Goal: Task Accomplishment & Management: Use online tool/utility

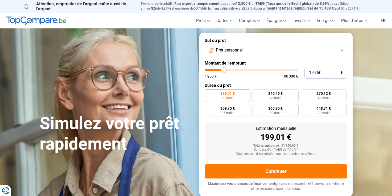
type input "22 000"
type input "22000"
type input "25 250"
type input "25250"
type input "27 000"
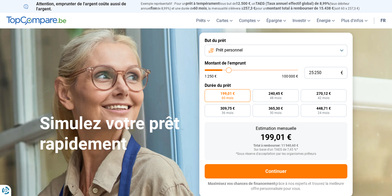
type input "27000"
type input "28 000"
type input "28000"
type input "28 250"
type input "28250"
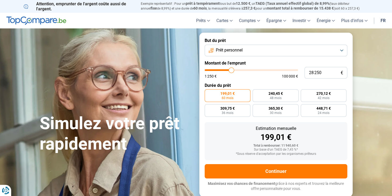
type input "28 500"
type input "28500"
type input "29 250"
type input "29250"
type input "30 250"
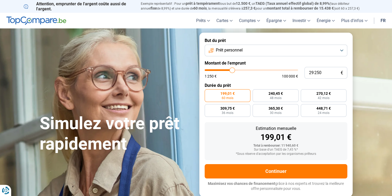
type input "30250"
type input "31 500"
type input "31500"
type input "32 000"
type input "32000"
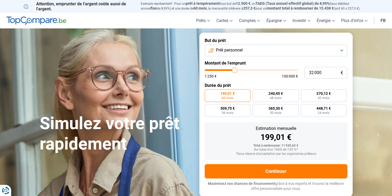
type input "33 000"
type input "33000"
type input "34 000"
type input "34000"
type input "37 000"
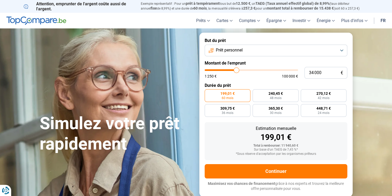
type input "37000"
type input "37 250"
type input "37250"
type input "37 750"
type input "37750"
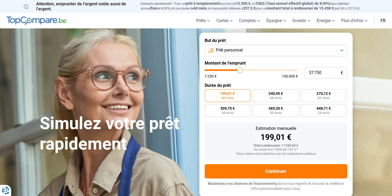
type input "38 250"
type input "38250"
type input "38 750"
type input "38750"
type input "39 250"
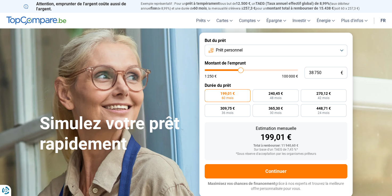
type input "39250"
type input "39 750"
type input "39750"
type input "40 250"
type input "40250"
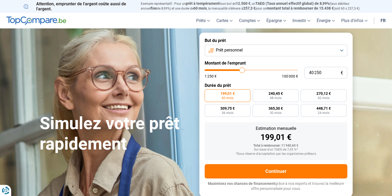
type input "40 750"
type input "40750"
type input "41 000"
type input "41000"
type input "41 500"
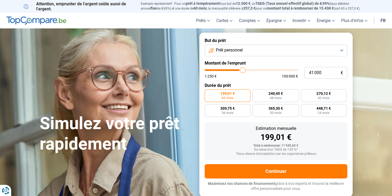
type input "41500"
type input "42 000"
type input "42000"
type input "42 250"
type input "42250"
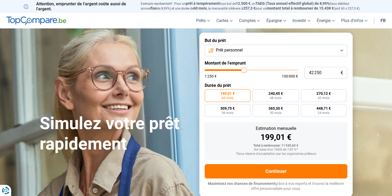
type input "42 500"
type input "42500"
type input "43 000"
type input "43000"
type input "43 500"
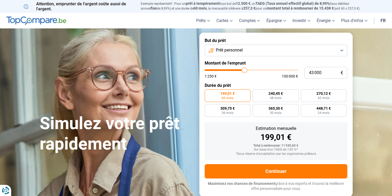
type input "43500"
type input "44 000"
type input "44000"
type input "44 250"
type input "44250"
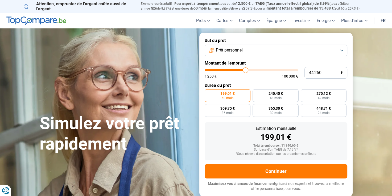
type input "44 750"
type input "44750"
type input "45 250"
type input "45250"
type input "45 500"
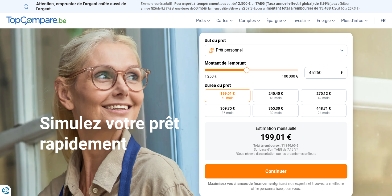
type input "45500"
type input "45 750"
type input "45750"
type input "46 250"
type input "46250"
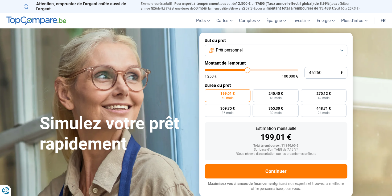
type input "46 500"
type input "46500"
type input "47 000"
type input "47000"
type input "47 250"
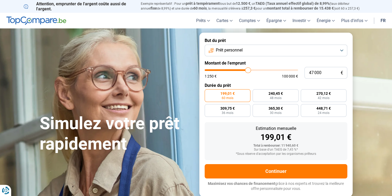
type input "47250"
type input "47 500"
type input "47500"
type input "47 750"
type input "47750"
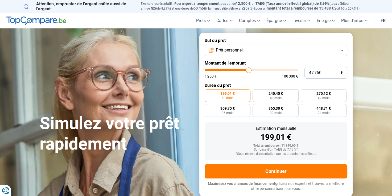
type input "48 000"
type input "48000"
type input "48 250"
type input "48250"
type input "48 750"
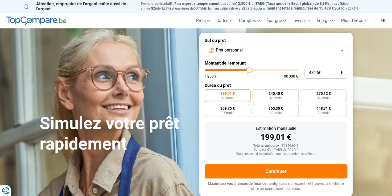
type input "48750"
type input "49 000"
type input "49000"
type input "49 750"
type input "49750"
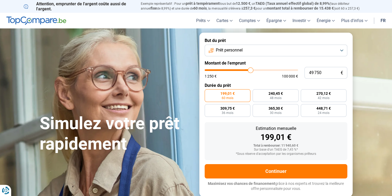
type input "50 000"
type input "50000"
type input "50 500"
type input "50500"
type input "50 750"
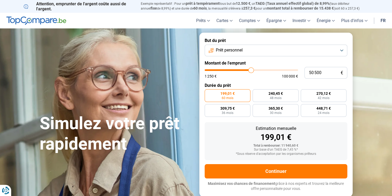
type input "50750"
type input "51 000"
type input "51000"
type input "51 250"
type input "51250"
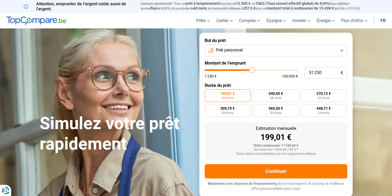
type input "51 000"
type input "51000"
type input "50 750"
type input "50750"
type input "50 500"
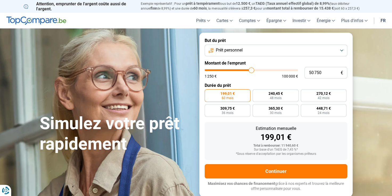
type input "50500"
type input "50 250"
type input "50250"
type input "50 000"
type input "50000"
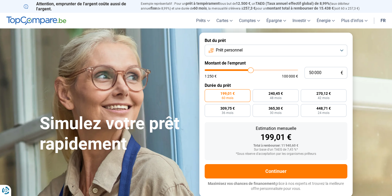
type input "49 750"
type input "49750"
type input "49 500"
type input "49500"
type input "49 250"
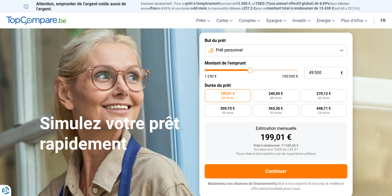
type input "49250"
type input "49 000"
type input "49000"
type input "48 750"
type input "48750"
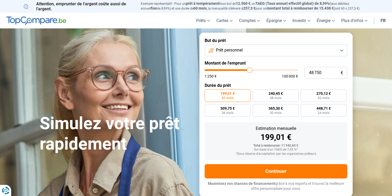
type input "49 000"
type input "49000"
type input "49 250"
type input "49250"
type input "49 500"
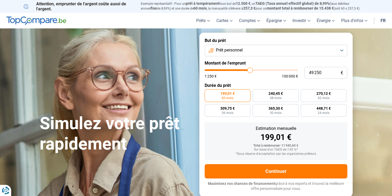
type input "49500"
type input "49 750"
type input "49750"
click at [250, 69] on input "range" at bounding box center [251, 70] width 93 height 2
radio input "false"
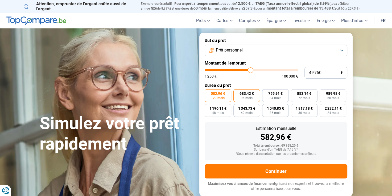
click at [248, 97] on span "96 mois" at bounding box center [247, 98] width 12 height 3
click at [237, 93] on input "683,42 € 96 mois" at bounding box center [234, 90] width 3 height 3
radio input "true"
